Goal: Find specific page/section: Find specific page/section

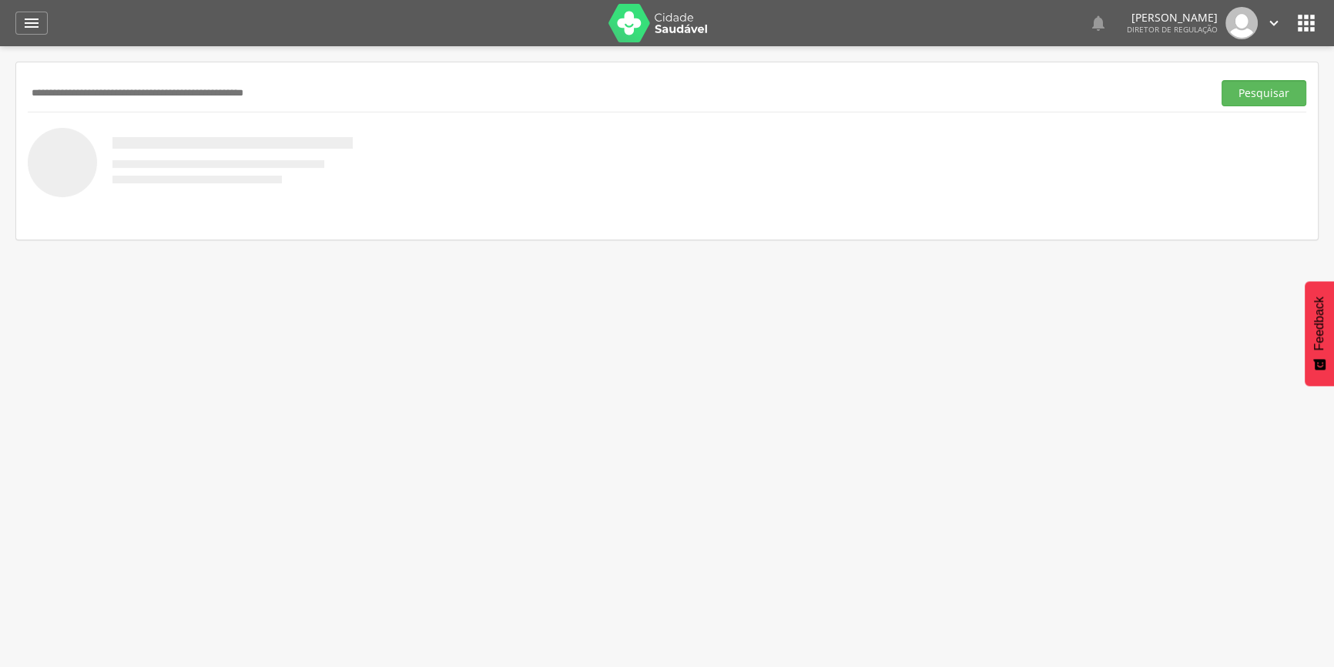
click at [693, 26] on img at bounding box center [659, 23] width 100 height 39
click at [1299, 7] on div "  Lorem ipsum dolor sit amet, sed do eiusmod tempor incididunt ut labore et d…" at bounding box center [691, 23] width 1256 height 46
drag, startPoint x: 1301, startPoint y: 8, endPoint x: 1309, endPoint y: 19, distance: 13.3
click at [1305, 15] on div "  Lorem ipsum dolor sit amet, sed do eiusmod tempor incididunt ut labore et d…" at bounding box center [691, 23] width 1256 height 46
click at [1309, 19] on icon "" at bounding box center [1306, 23] width 25 height 25
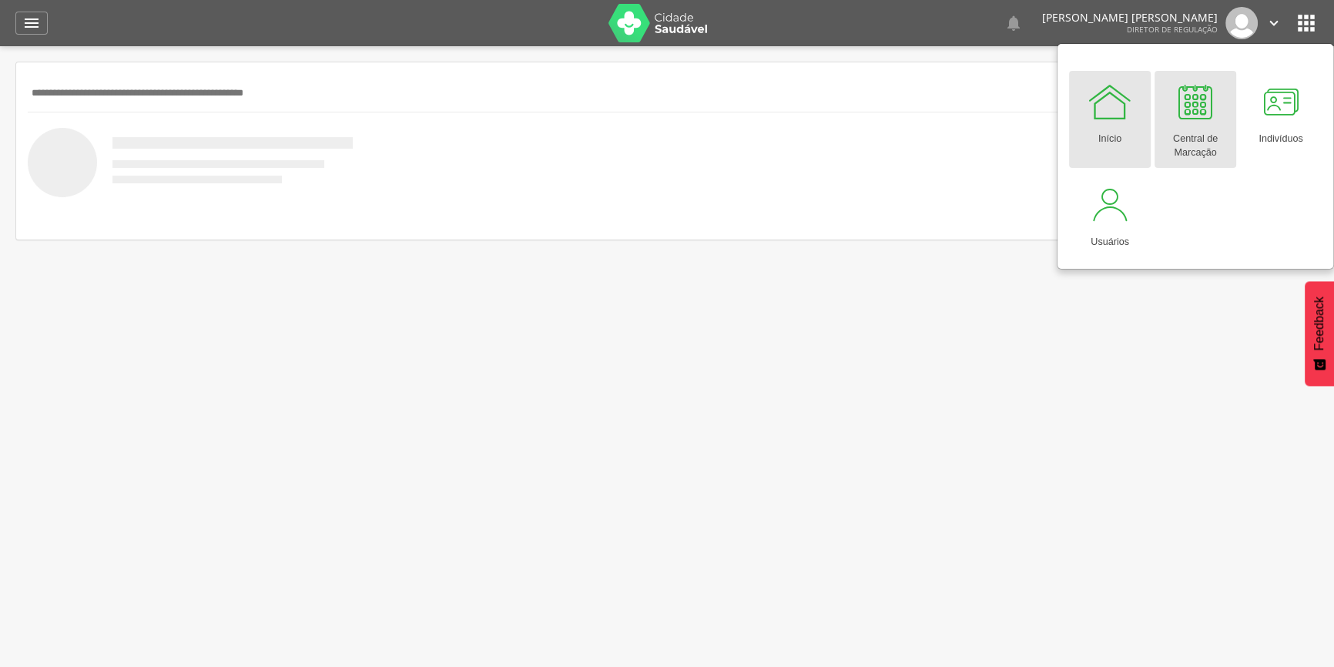
click at [1217, 116] on div at bounding box center [1196, 102] width 46 height 46
